Goal: Information Seeking & Learning: Learn about a topic

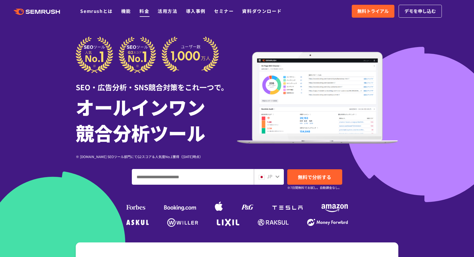
click at [141, 12] on link "料金" at bounding box center [144, 11] width 10 height 7
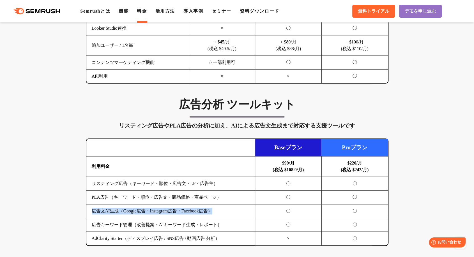
drag, startPoint x: 218, startPoint y: 209, endPoint x: 91, endPoint y: 212, distance: 126.6
click at [91, 212] on td "広告文AI生成（Google広告・Instagram広告・Facebook広告）" at bounding box center [170, 212] width 169 height 14
copy td "広告文AI生成（Google広告・Instagram広告・Facebook広告）"
